Goal: Information Seeking & Learning: Learn about a topic

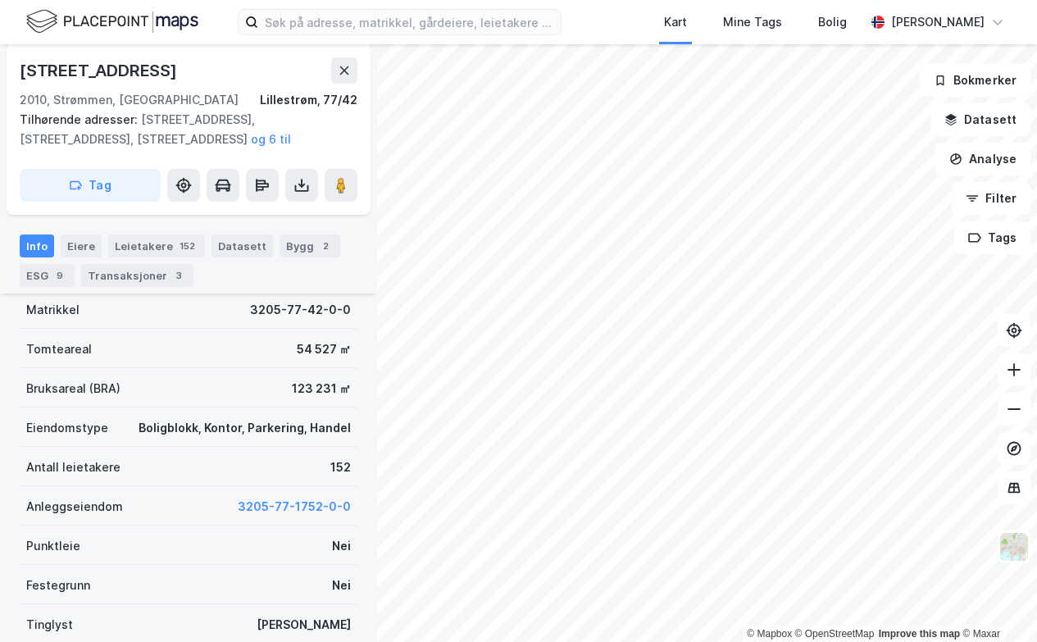
scroll to position [189, 0]
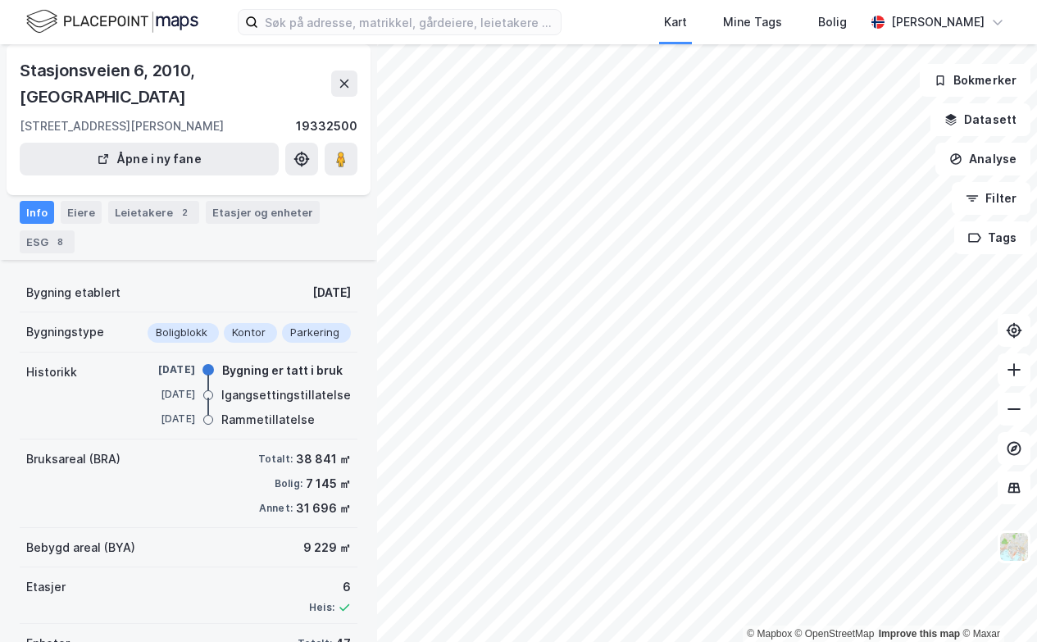
scroll to position [143, 0]
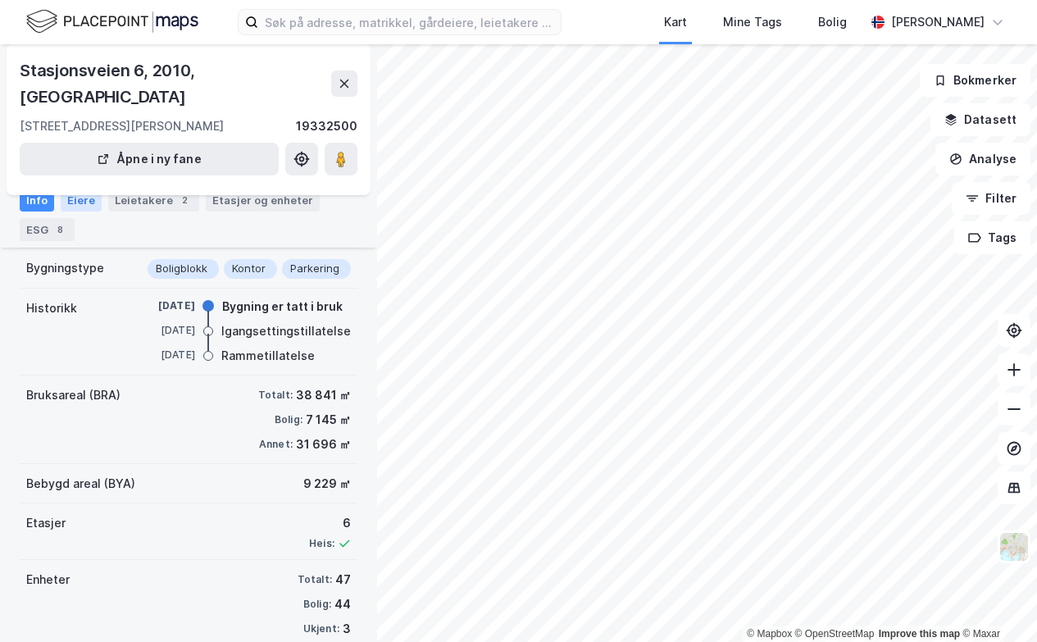
click at [85, 196] on div "Eiere" at bounding box center [81, 200] width 41 height 23
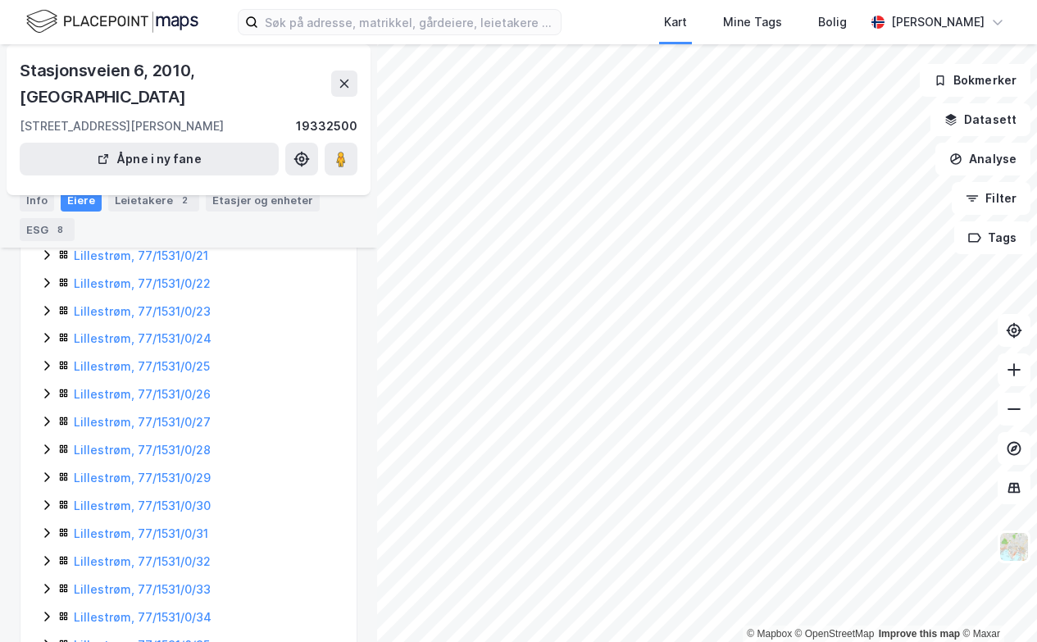
scroll to position [1043, 0]
click at [33, 198] on div "Info" at bounding box center [37, 200] width 34 height 23
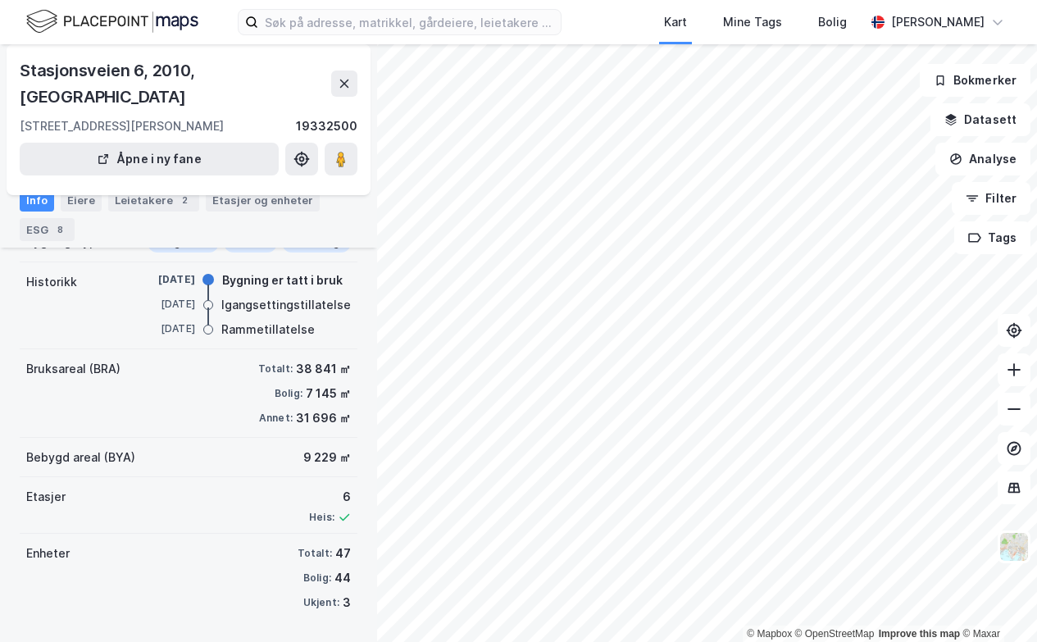
scroll to position [143, 0]
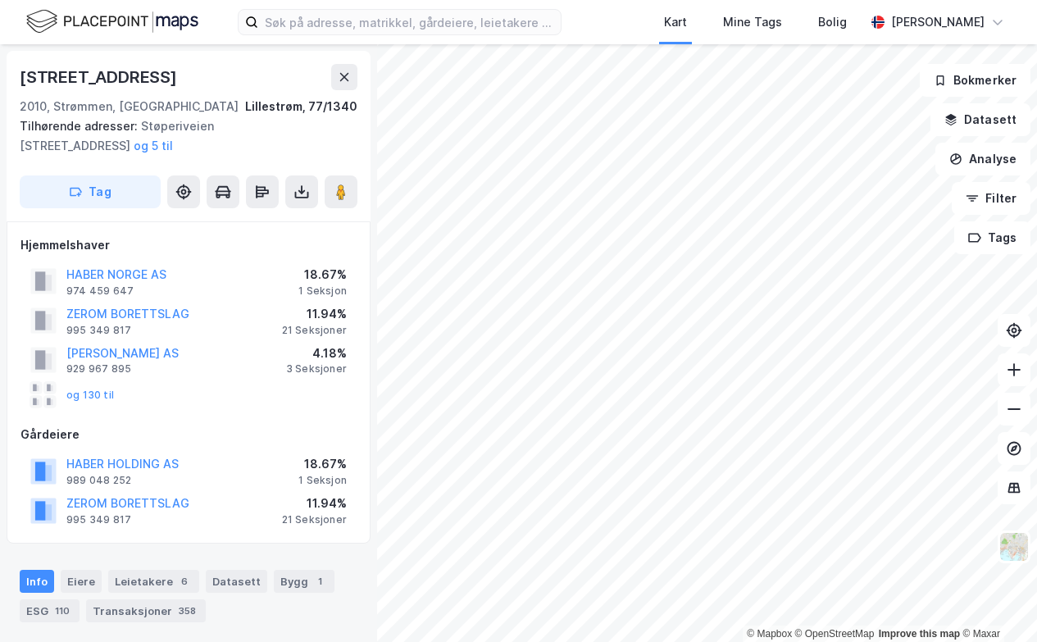
scroll to position [2, 0]
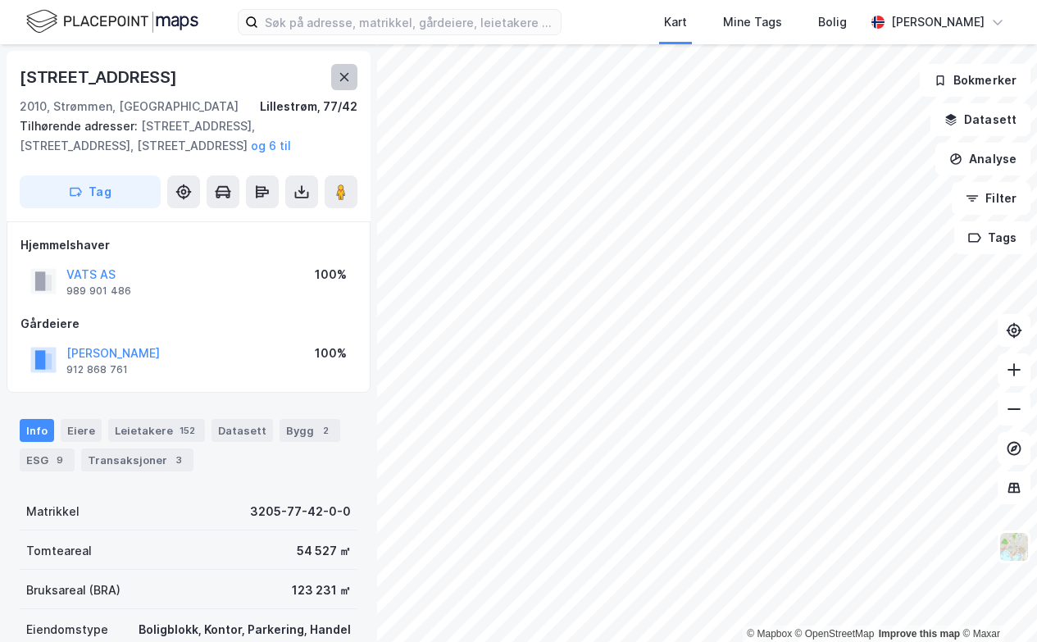
click at [342, 78] on icon at bounding box center [344, 77] width 13 height 13
click at [346, 75] on icon at bounding box center [344, 75] width 13 height 13
